Goal: Feedback & Contribution: Submit feedback/report problem

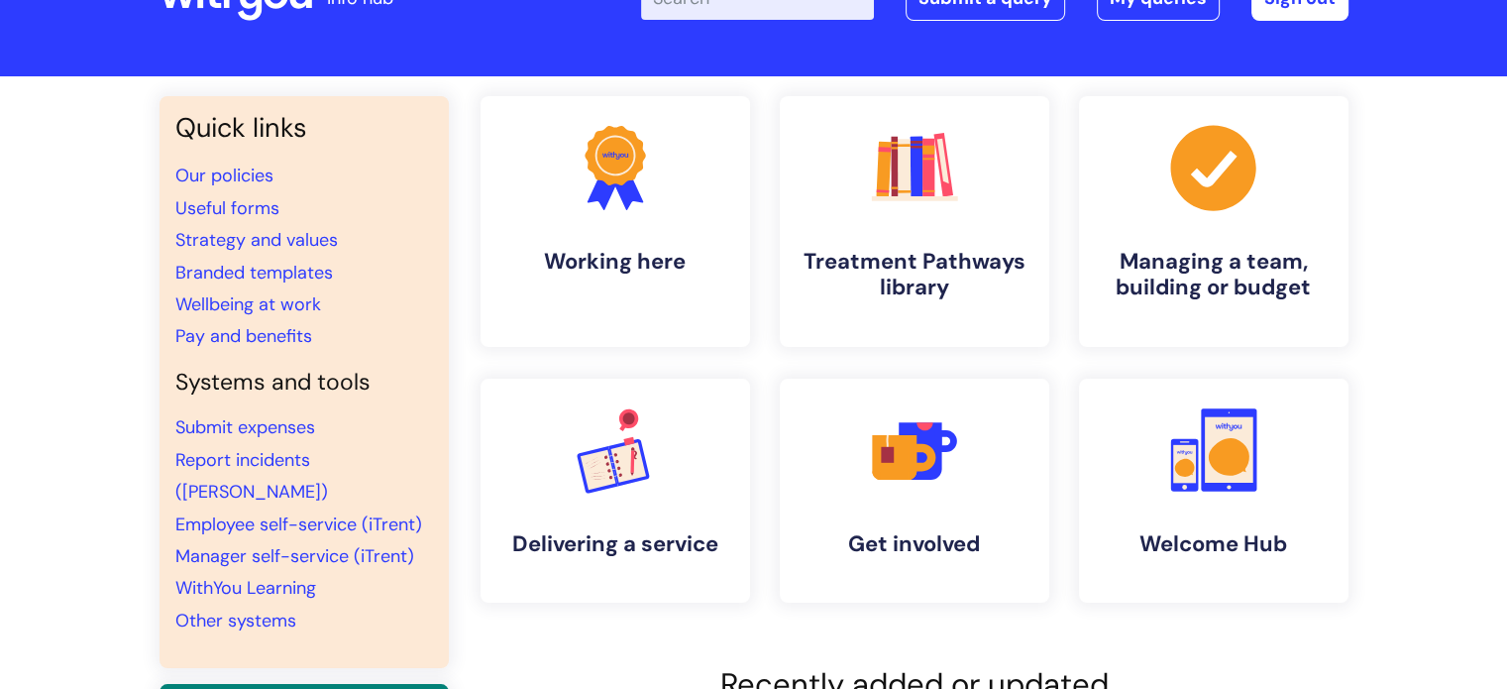
scroll to position [198, 0]
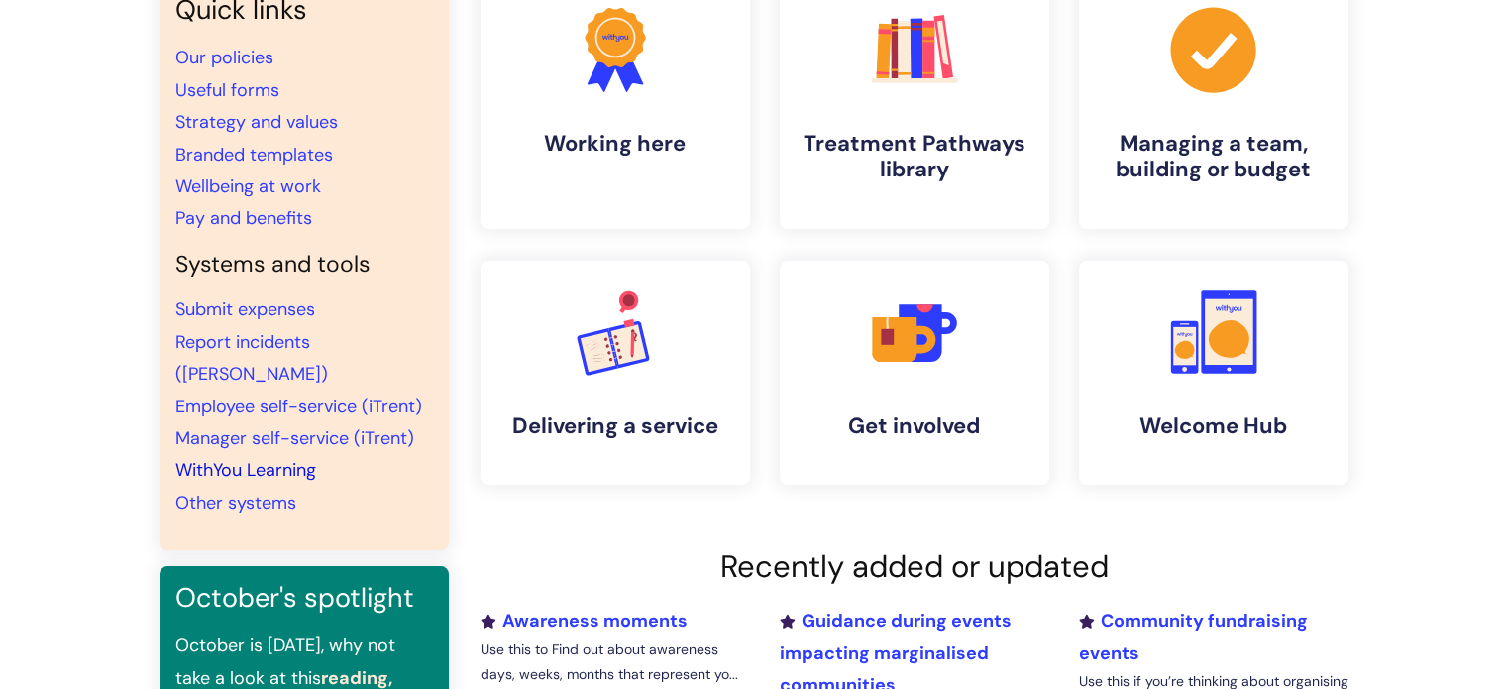
click at [284, 458] on link "WithYou Learning" at bounding box center [245, 470] width 141 height 24
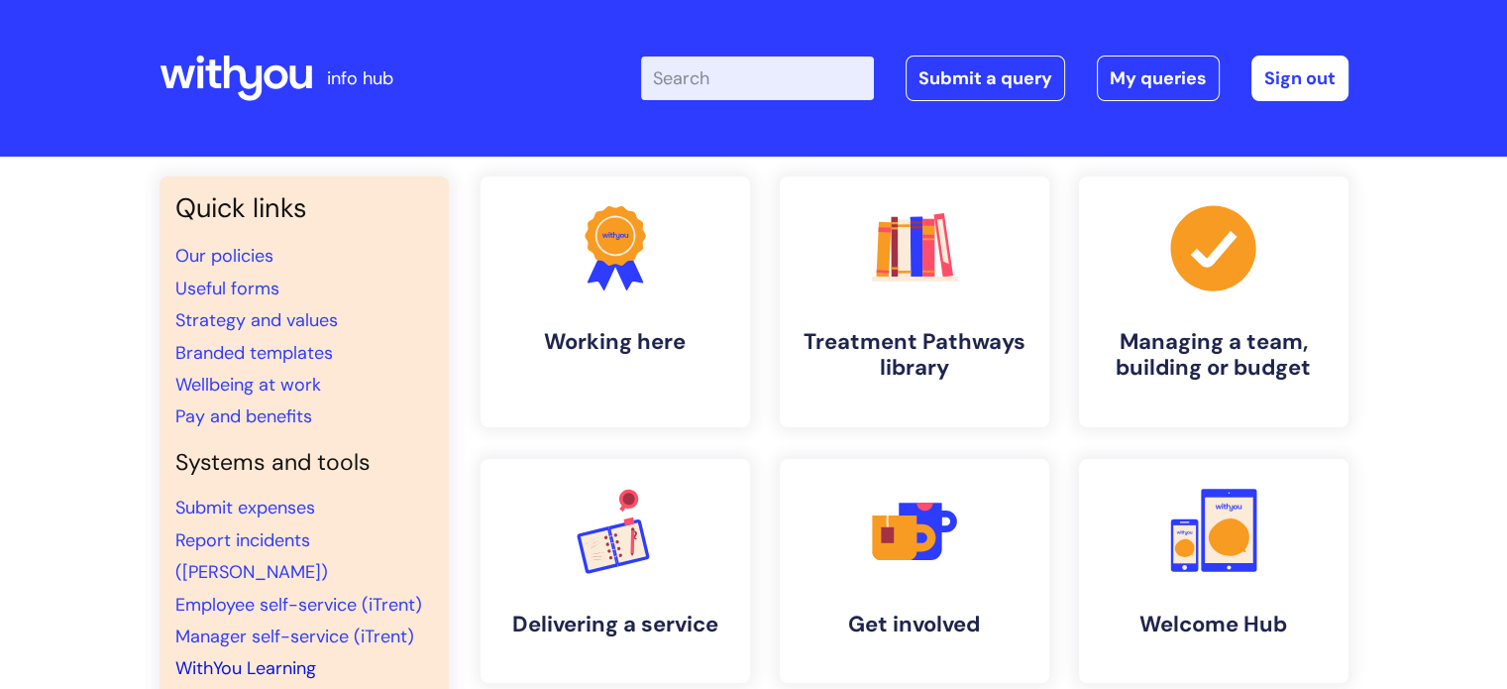
click at [235, 656] on link "WithYou Learning" at bounding box center [245, 668] width 141 height 24
click at [979, 86] on link "Submit a query" at bounding box center [984, 78] width 159 height 46
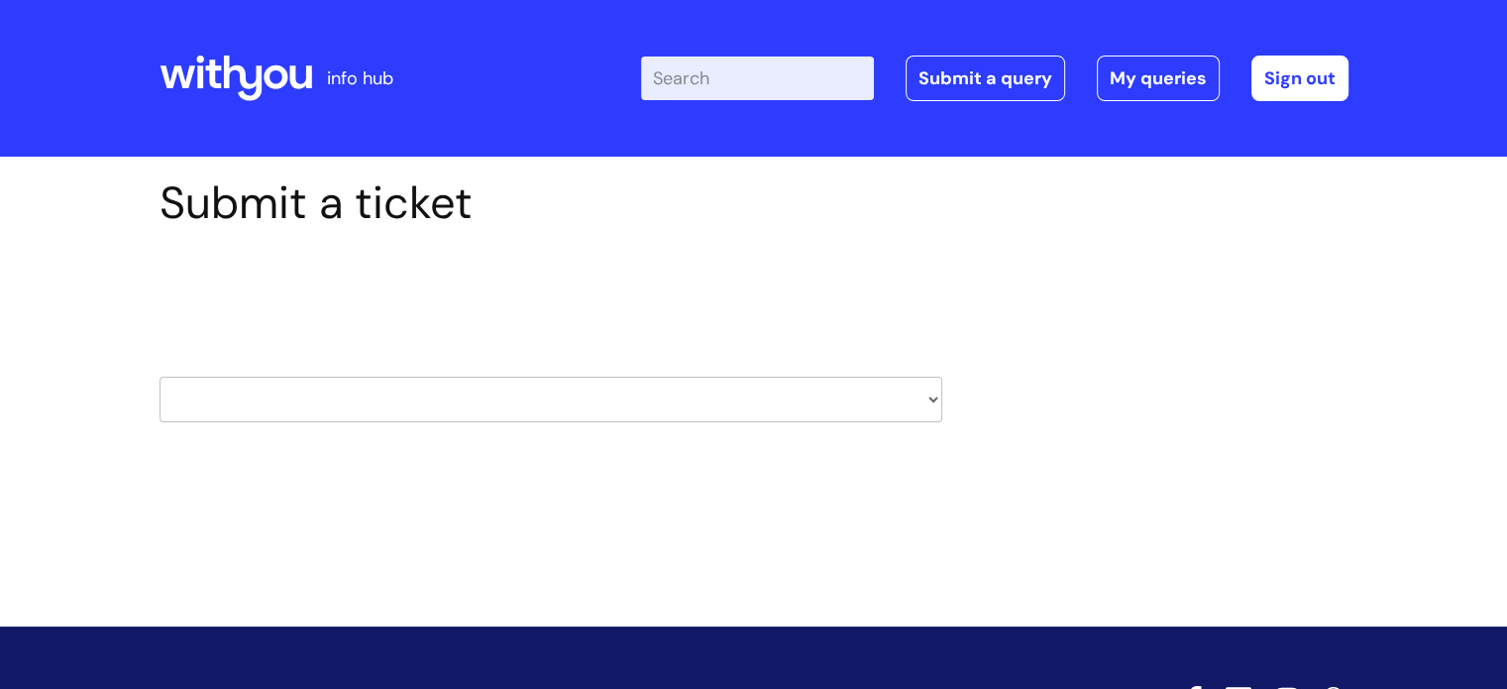
click at [610, 387] on select "HR / People IT and Support Clinical Drug Alerts Finance Accounts Data Support T…" at bounding box center [550, 399] width 783 height 46
select select "learning_and_development"
click at [159, 376] on select "HR / People IT and Support Clinical Drug Alerts Finance Accounts Data Support T…" at bounding box center [550, 399] width 783 height 46
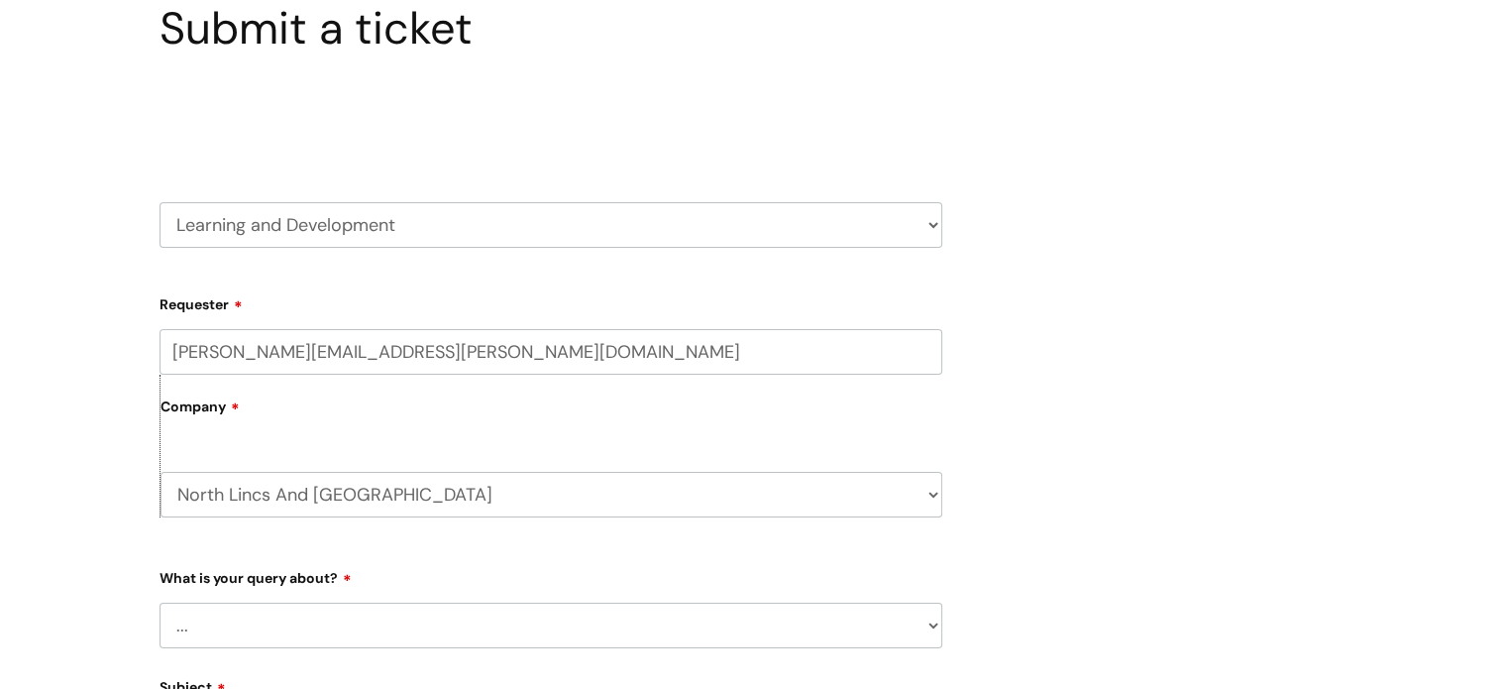
scroll to position [297, 0]
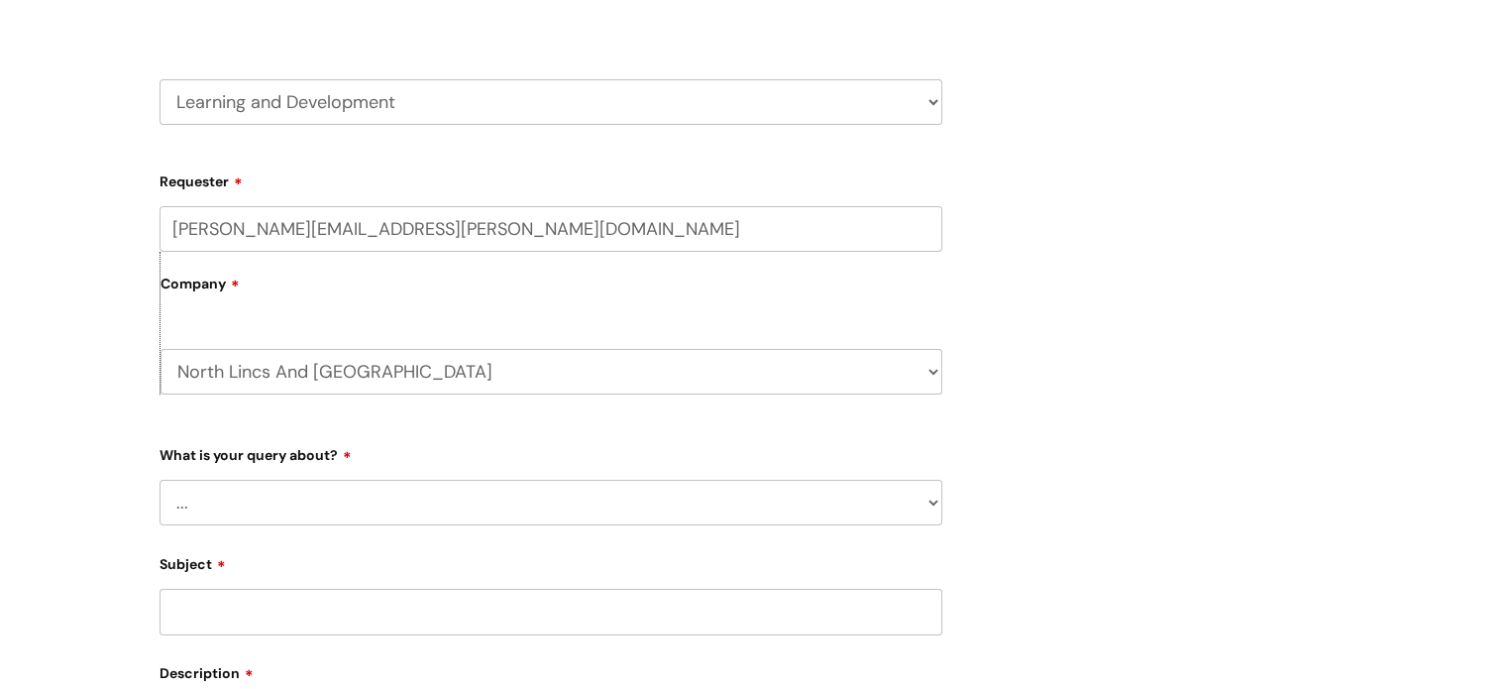
click at [648, 506] on select "... Question about a training course or session booking Ask about apprenticeshi…" at bounding box center [550, 502] width 783 height 46
select select "Manager support – help for my team or service, training report requests"
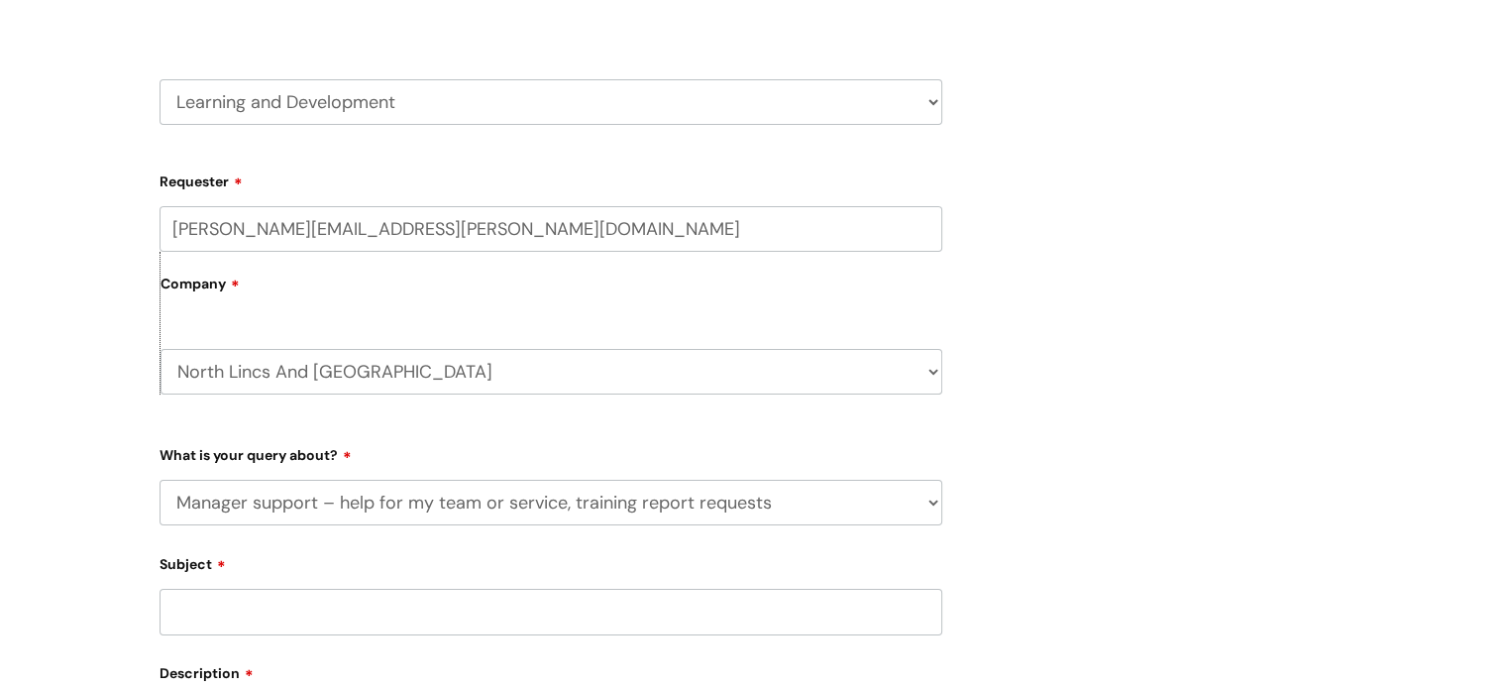
click at [159, 479] on select "... Question about a training course or session booking Ask about apprenticeshi…" at bounding box center [550, 502] width 783 height 46
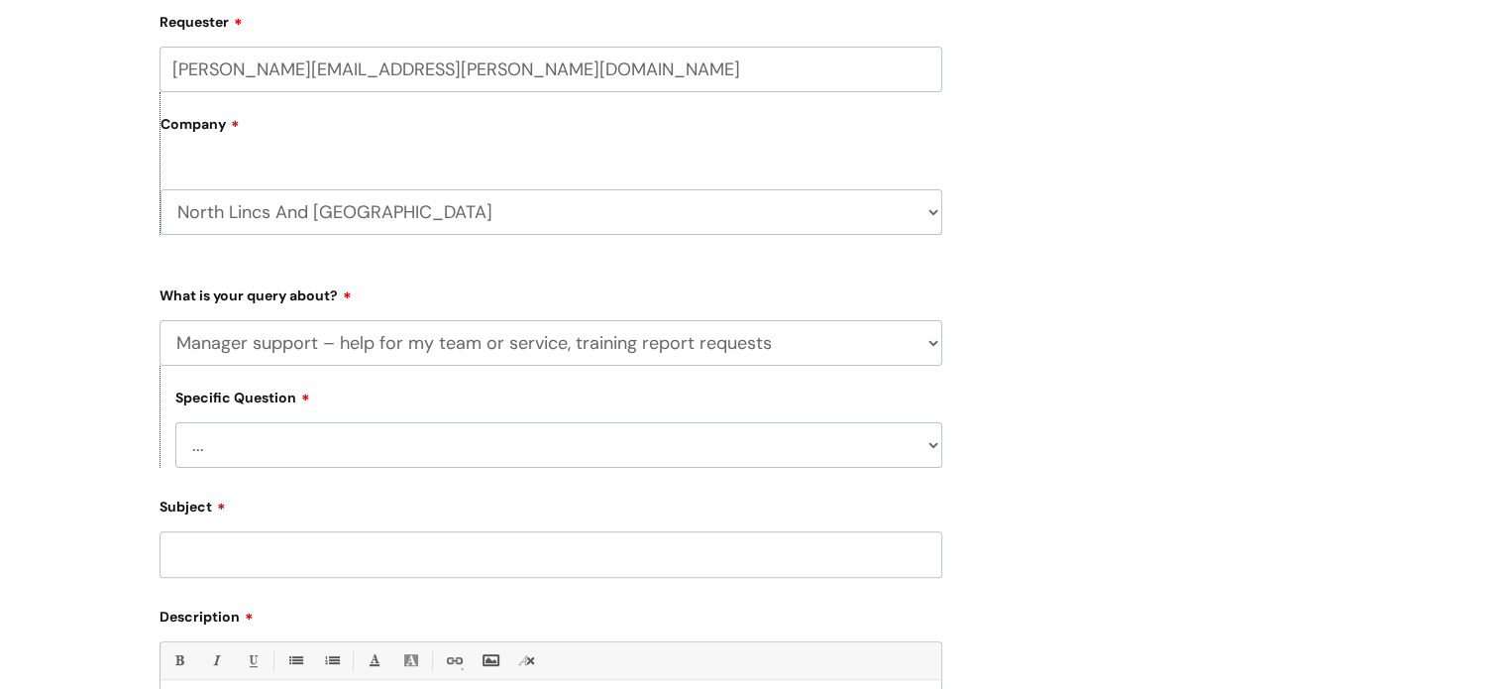
scroll to position [594, 0]
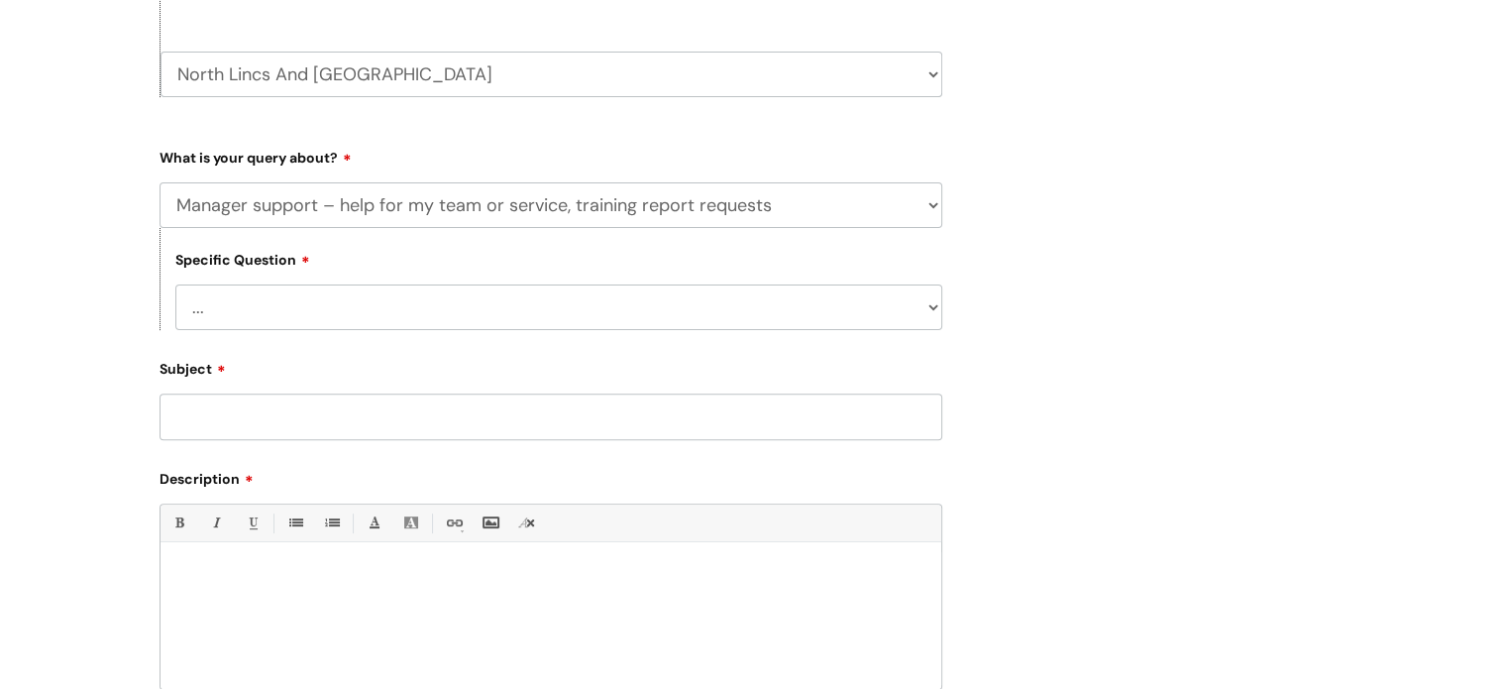
click at [665, 312] on select "... Report or dashboard request Update information for my team members Support …" at bounding box center [558, 307] width 767 height 46
select select "Update information for my team members"
click at [175, 285] on select "... Report or dashboard request Update information for my team members Support …" at bounding box center [558, 307] width 767 height 46
click at [638, 410] on input "Subject" at bounding box center [550, 416] width 783 height 46
type input "Annual compliance reports"
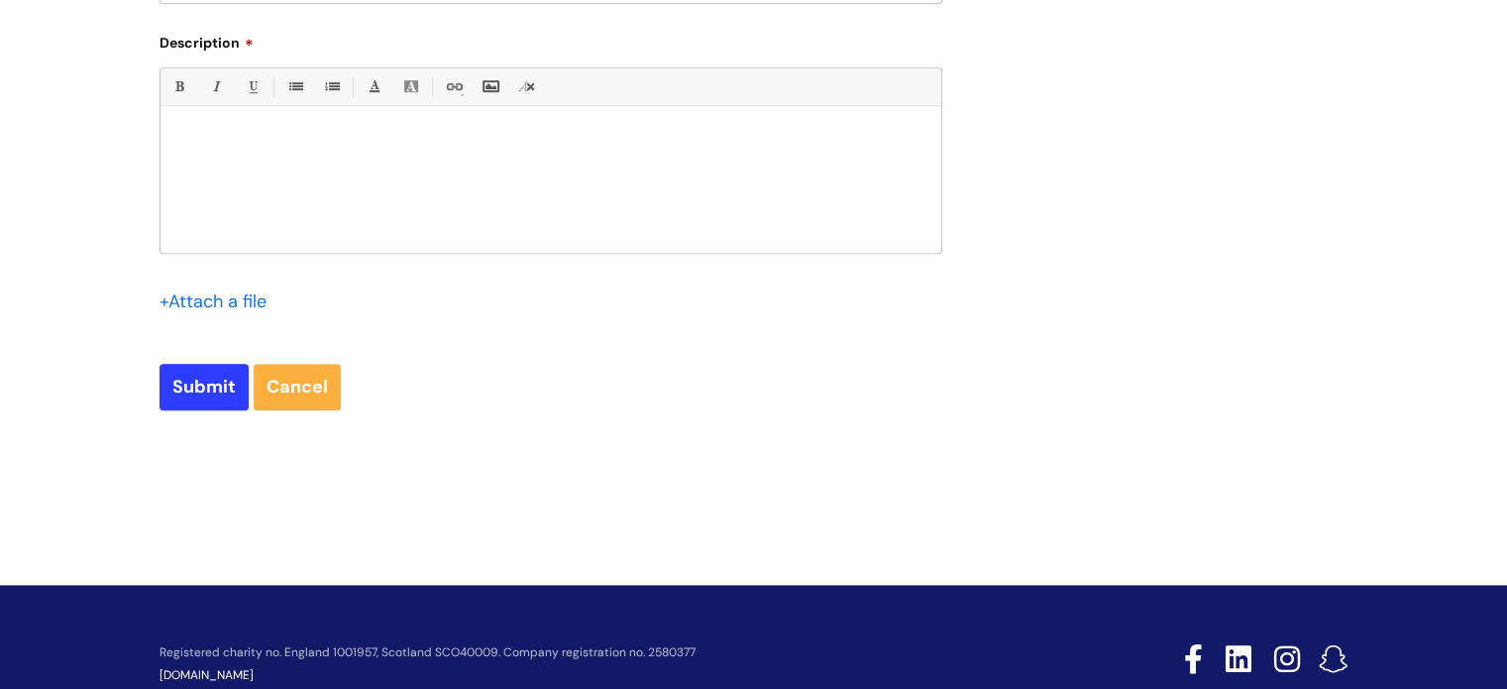
scroll to position [1086, 0]
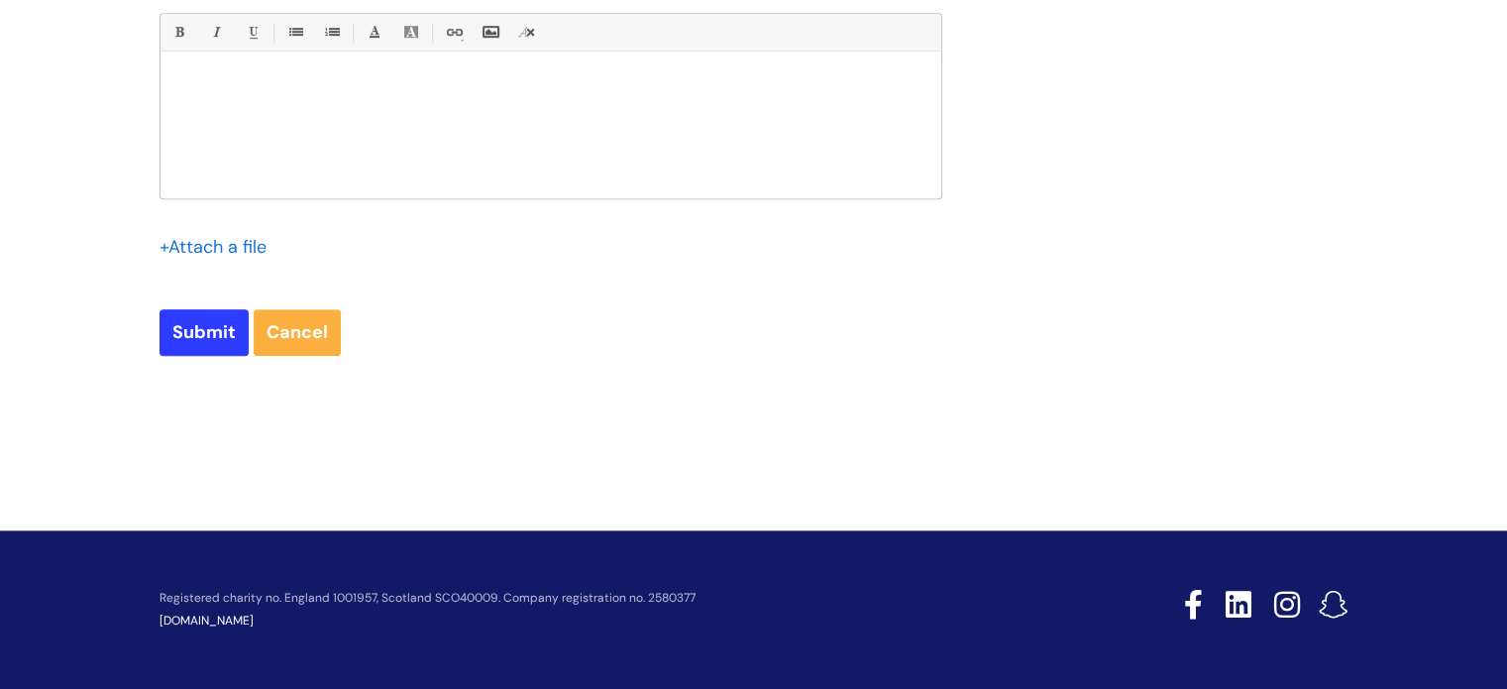
click at [300, 62] on div at bounding box center [550, 129] width 781 height 137
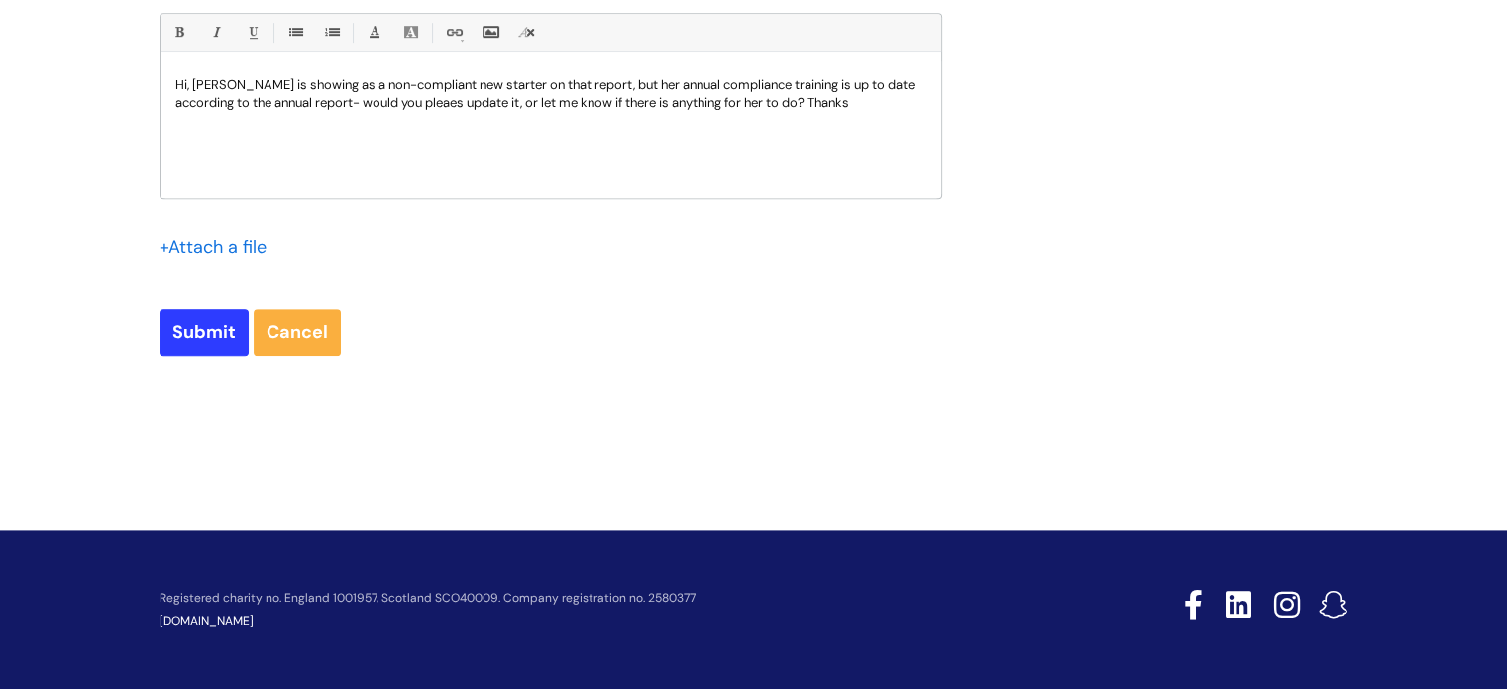
click at [465, 101] on p "Hi, Mel Evison is showing as a non-compliant new starter on that report, but he…" at bounding box center [550, 94] width 751 height 36
click at [201, 326] on input "Submit" at bounding box center [203, 332] width 89 height 46
type input "Please Wait..."
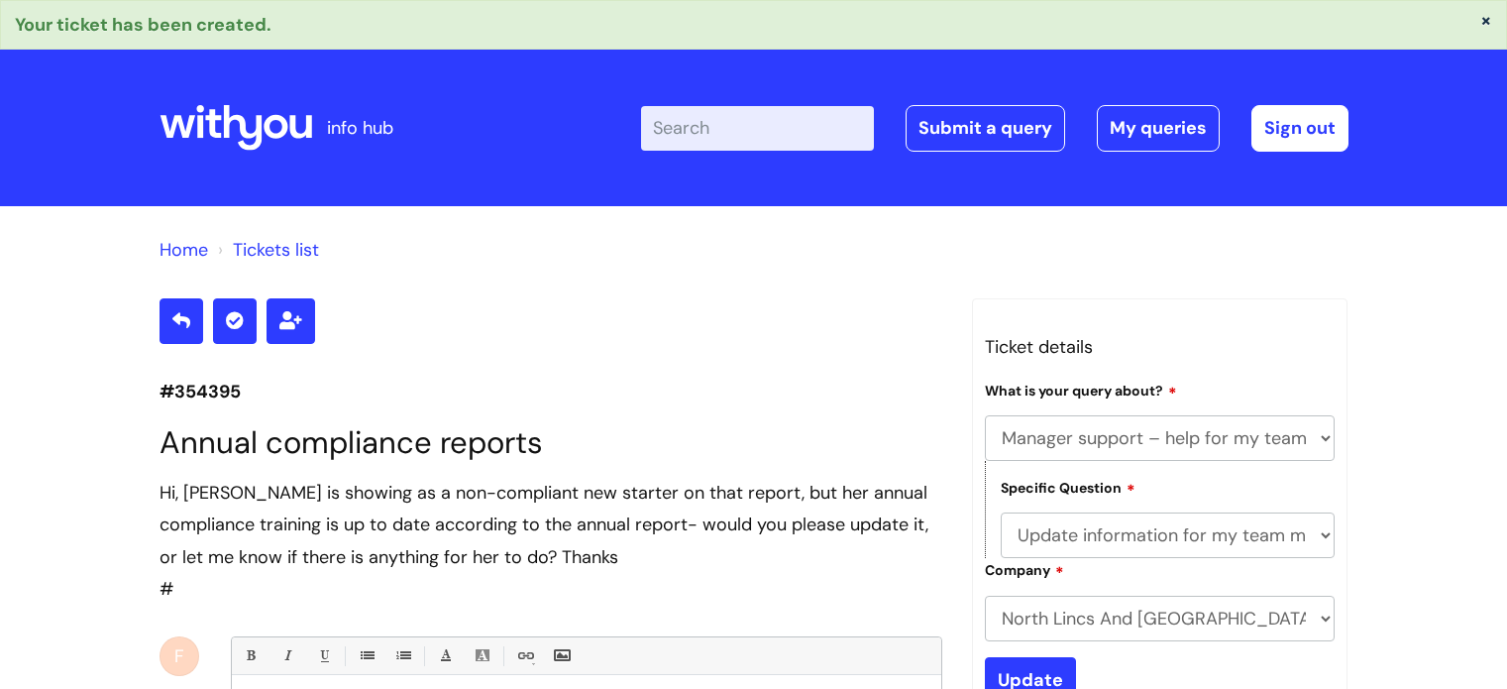
select select "Manager support – help for my team or service, training report requests"
select select "Update information for my team members"
